Goal: Information Seeking & Learning: Learn about a topic

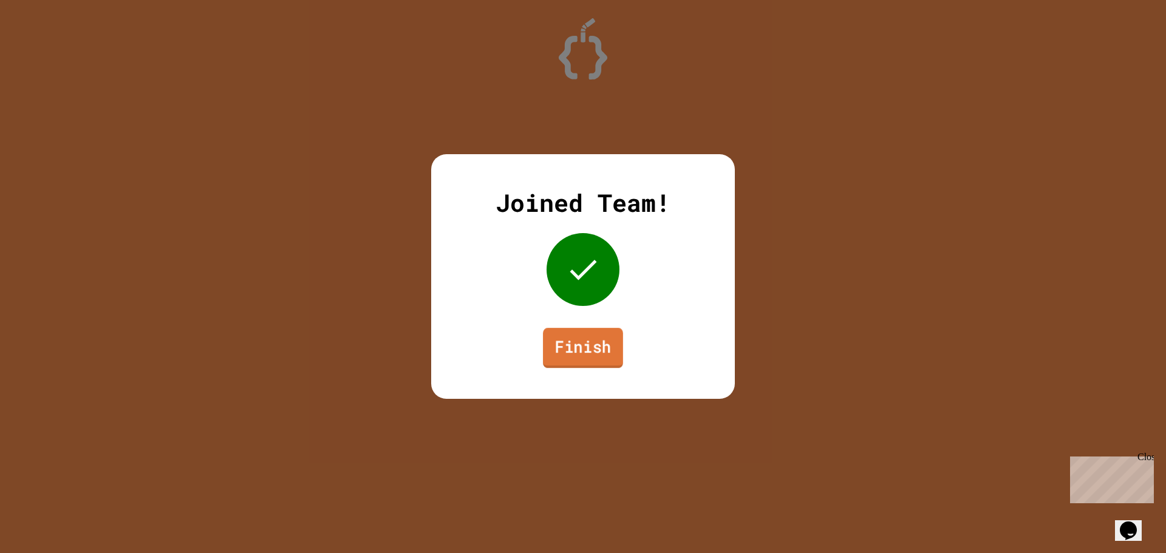
click at [568, 365] on link "Finish" at bounding box center [583, 348] width 80 height 40
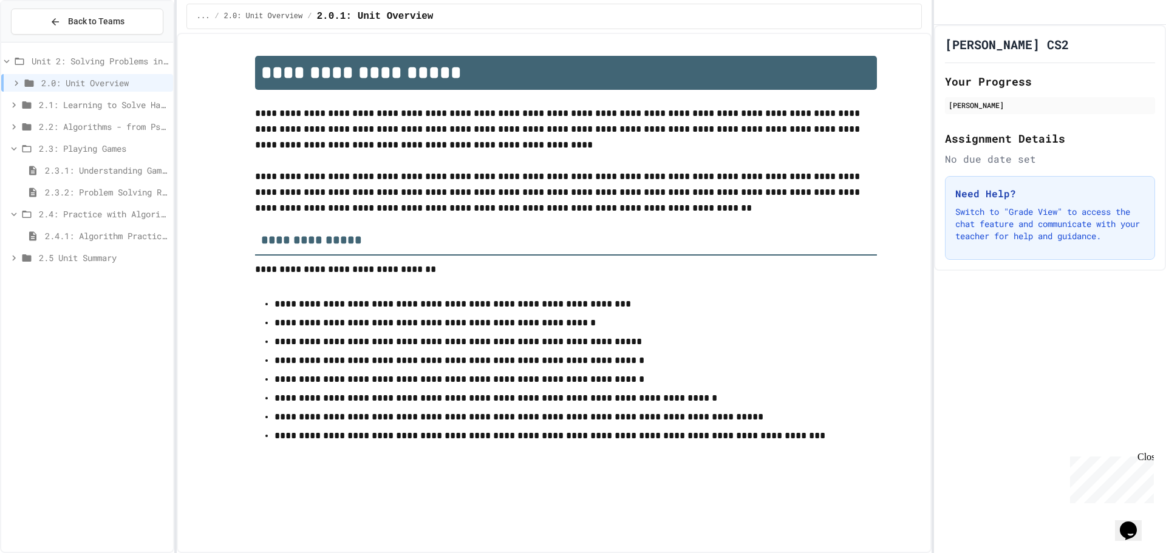
click at [103, 236] on span "2.4.1: Algorithm Practice Exercises" at bounding box center [106, 236] width 123 height 13
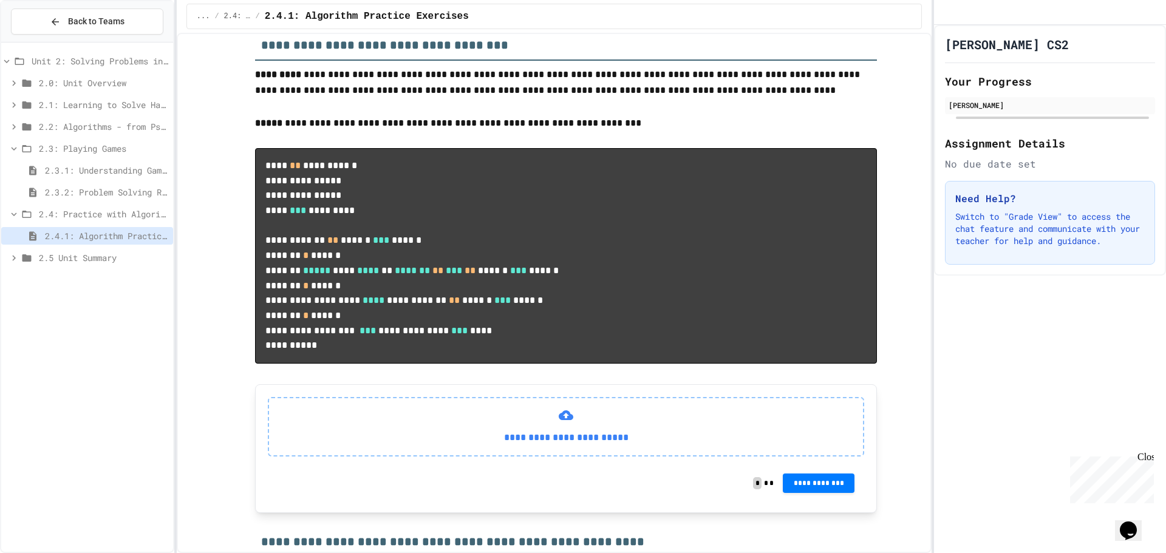
click at [74, 118] on div "2.2: Algorithms - from Pseudocode to Flowcharts" at bounding box center [87, 127] width 172 height 18
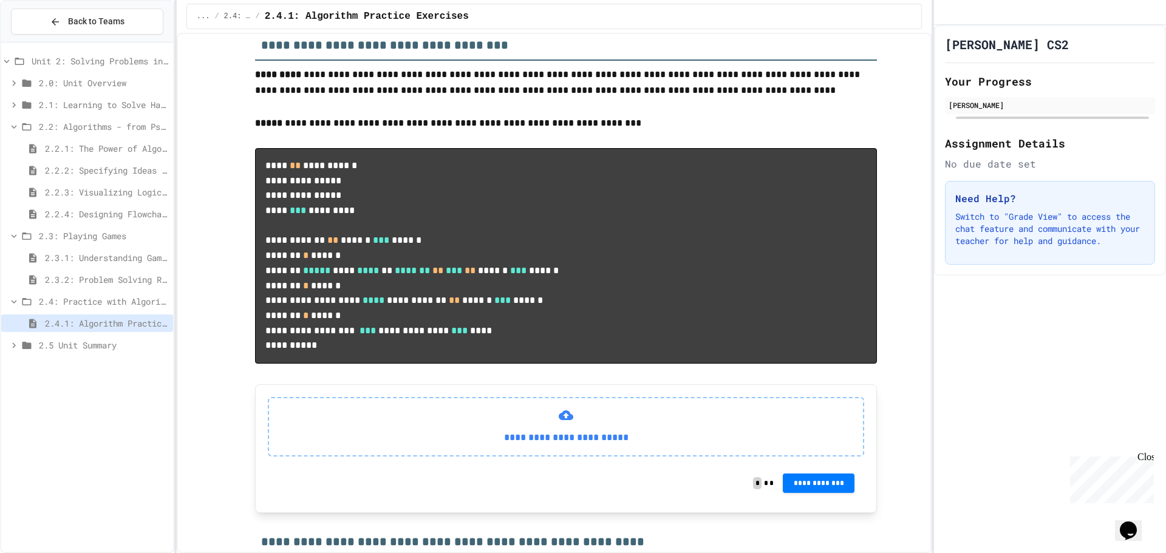
click at [115, 145] on span "2.2.1: The Power of Algorithms" at bounding box center [106, 148] width 123 height 13
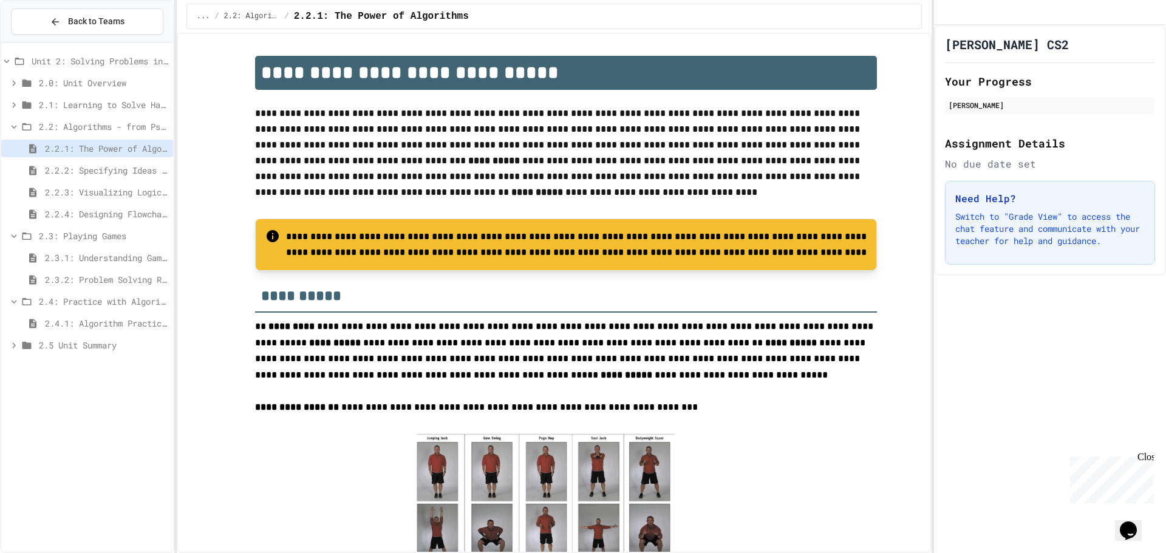
click at [91, 214] on span "2.2.4: Designing Flowcharts" at bounding box center [106, 214] width 123 height 13
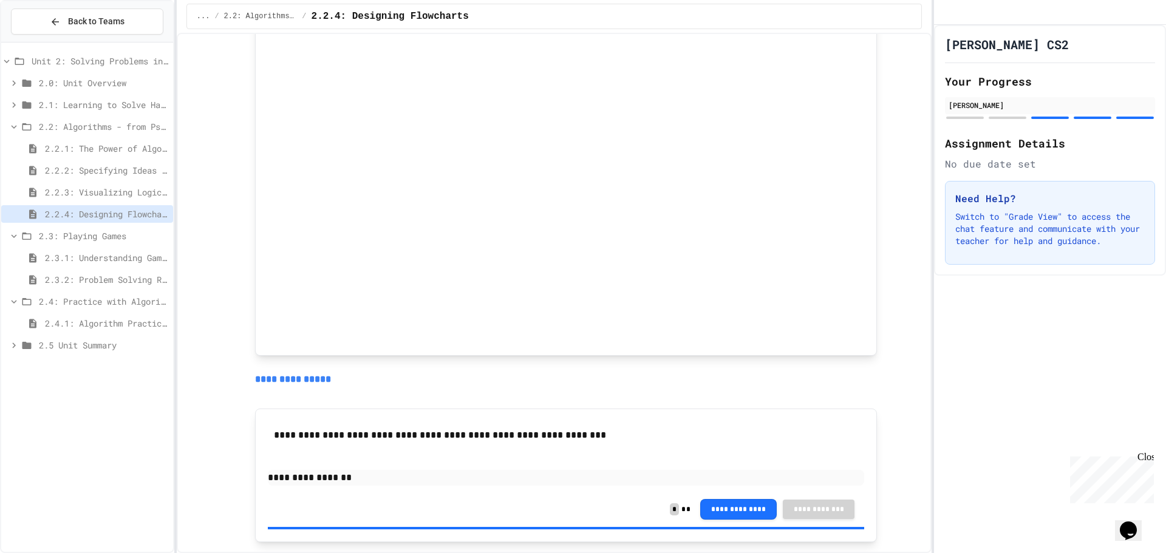
scroll to position [1154, 0]
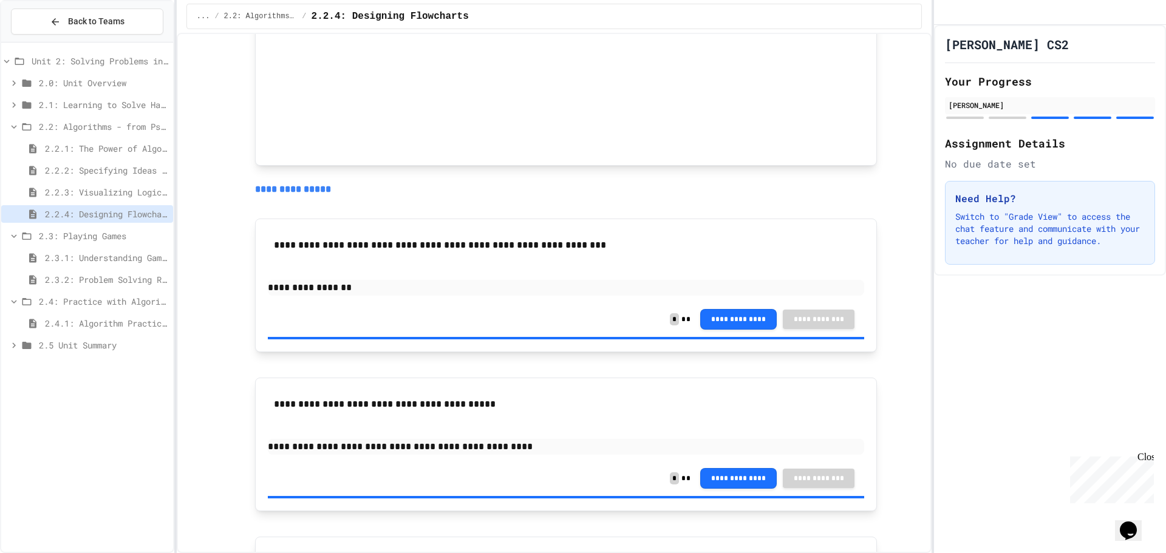
click at [141, 188] on span "2.2.3: Visualizing Logic with Flowcharts" at bounding box center [106, 192] width 123 height 13
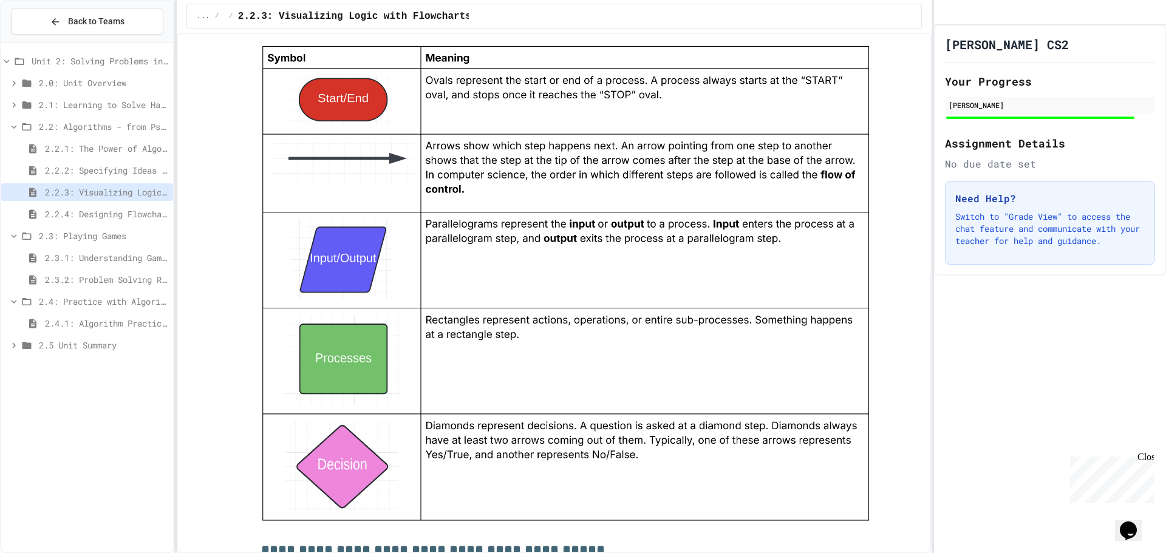
click at [103, 321] on span "2.4.1: Algorithm Practice Exercises" at bounding box center [106, 323] width 123 height 13
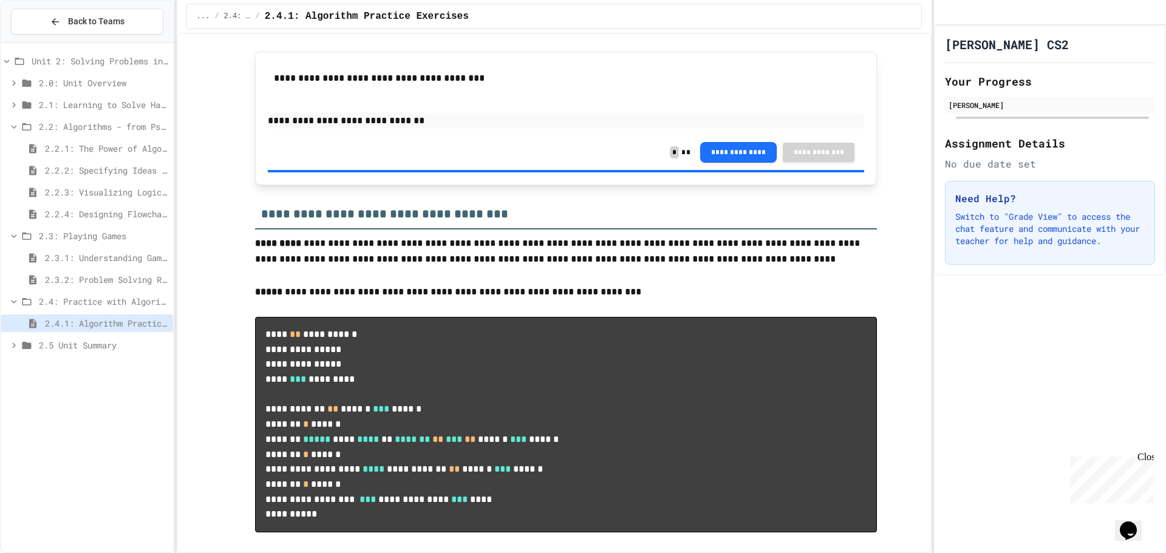
scroll to position [122, 0]
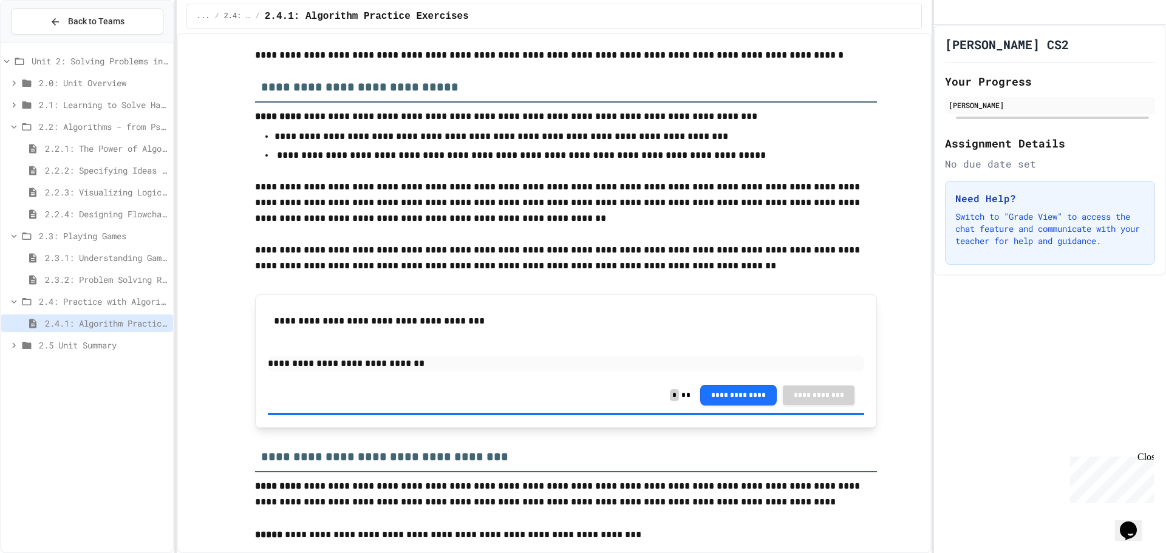
click at [133, 189] on span "2.2.3: Visualizing Logic with Flowcharts" at bounding box center [106, 192] width 123 height 13
